Goal: Task Accomplishment & Management: Manage account settings

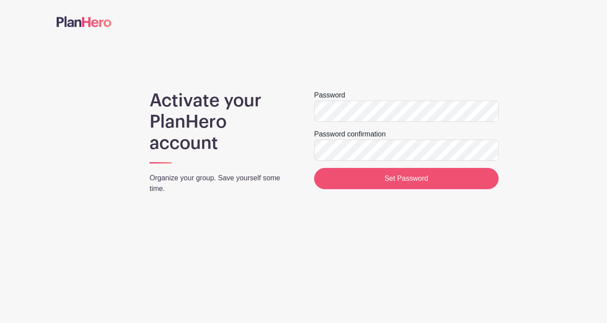
click at [341, 174] on input "Set Password" at bounding box center [406, 178] width 185 height 21
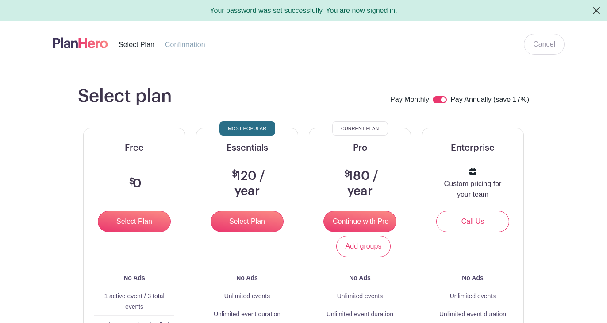
click at [599, 10] on button "Close" at bounding box center [596, 10] width 21 height 21
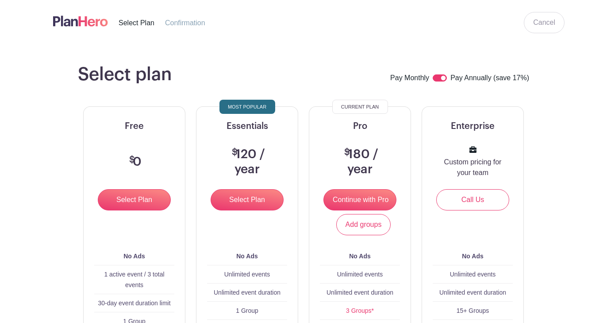
scroll to position [0, 0]
click at [85, 23] on img at bounding box center [80, 21] width 55 height 15
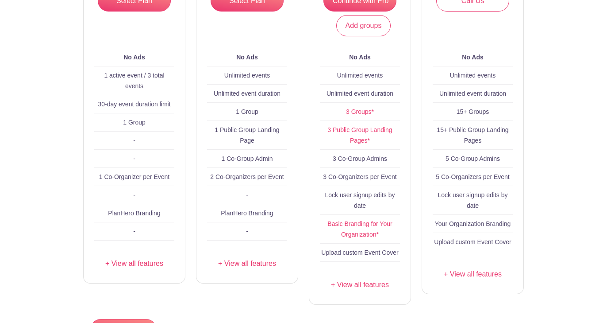
scroll to position [269, 0]
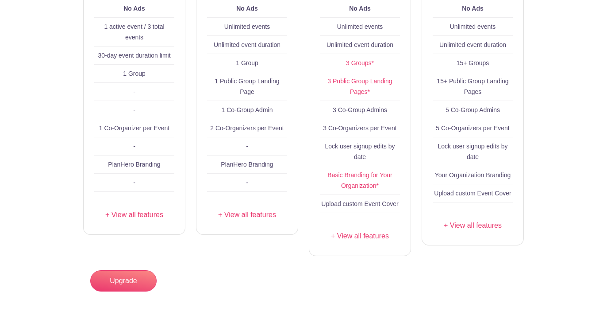
click at [126, 292] on main "Select plan Pay Monthly Pay Annually (save 17%) Free $ 0 Select Plan Add groups…" at bounding box center [303, 70] width 607 height 551
click at [123, 284] on link "Upgrade" at bounding box center [123, 280] width 66 height 21
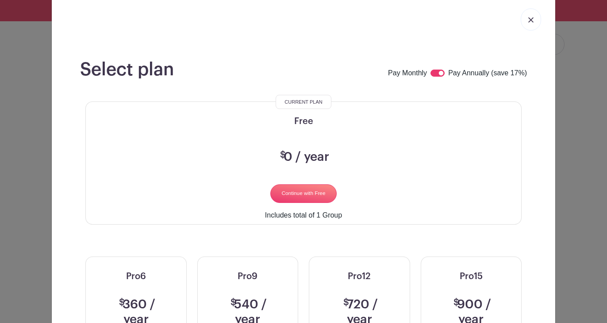
scroll to position [18, 0]
click at [308, 194] on input "Continue with Free" at bounding box center [303, 194] width 66 height 19
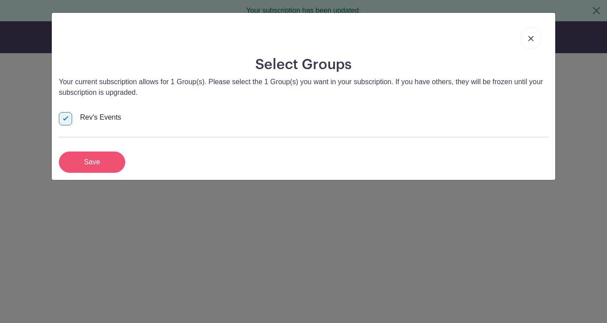
click at [109, 161] on input "Save" at bounding box center [92, 161] width 66 height 21
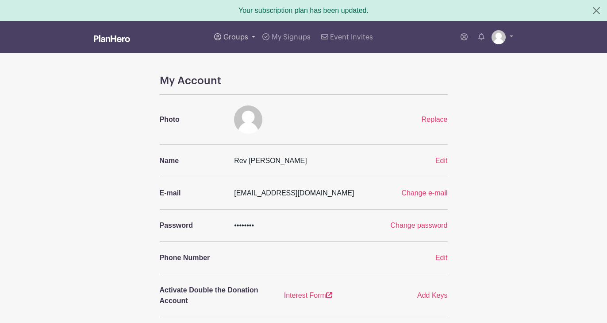
click at [235, 39] on span "Groups" at bounding box center [235, 37] width 25 height 7
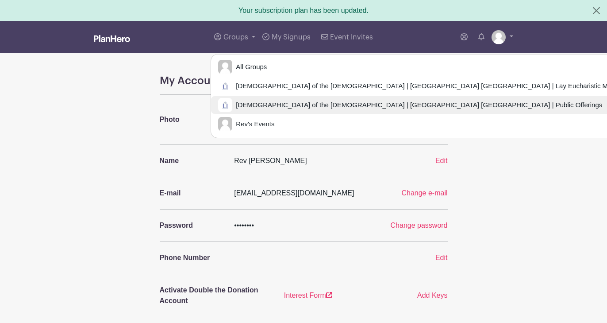
click at [259, 103] on span "Church of the Holy Apostles | Brooklyn NY | Public Offerings" at bounding box center [417, 105] width 370 height 10
